Goal: Find specific page/section: Find specific page/section

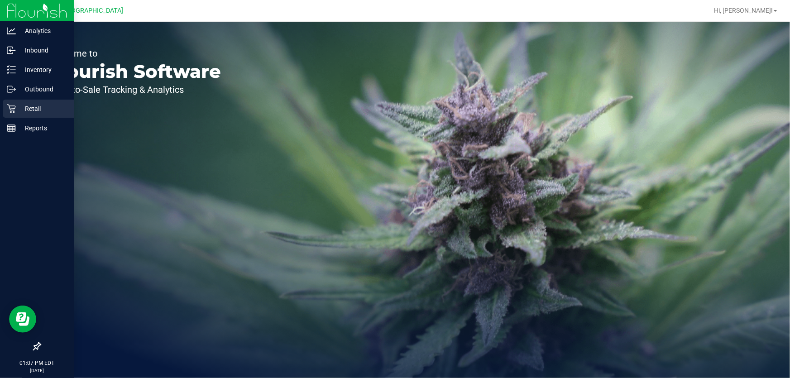
click at [40, 105] on p "Retail" at bounding box center [43, 108] width 54 height 11
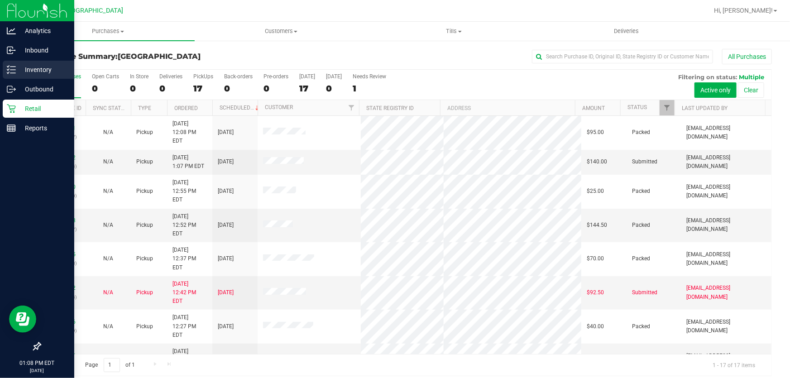
click at [26, 67] on p "Inventory" at bounding box center [43, 69] width 54 height 11
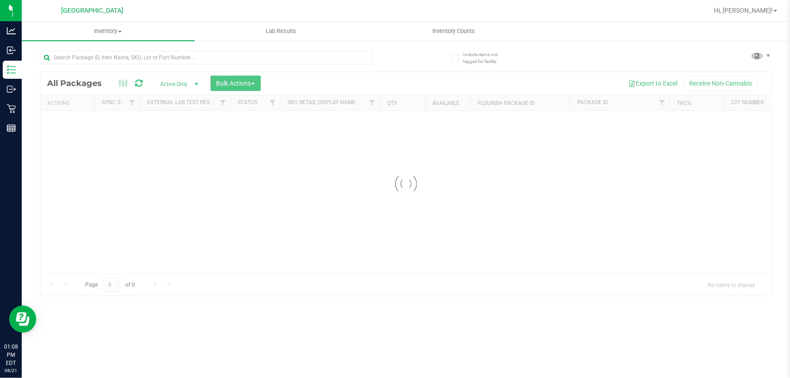
click at [174, 69] on div "Inventory All packages All inventory Waste log Create inventory Lab Results Inv…" at bounding box center [406, 200] width 768 height 356
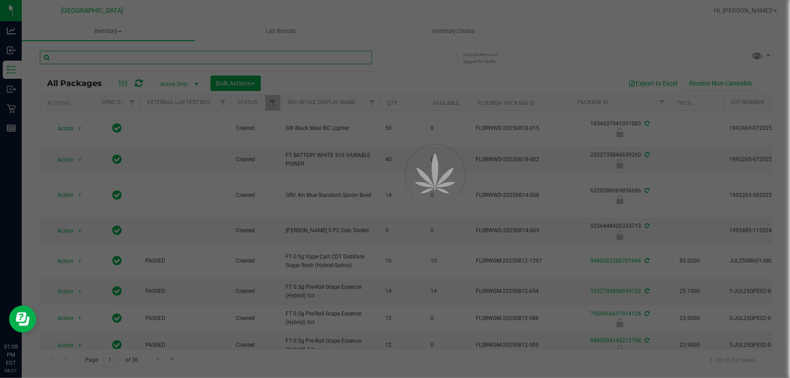
click at [173, 62] on input "text" at bounding box center [206, 58] width 332 height 14
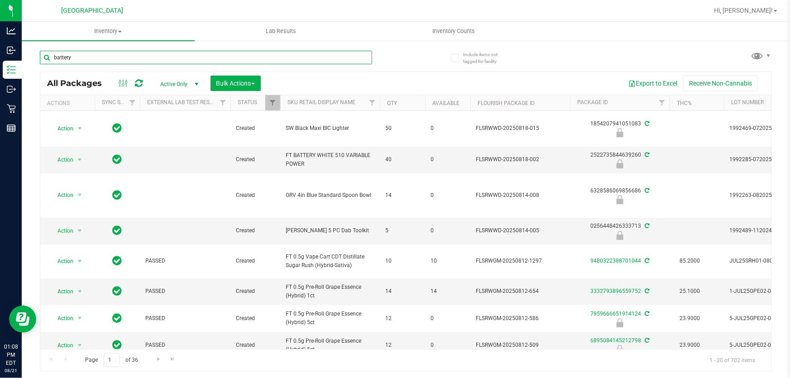
type input "battery"
